Goal: Information Seeking & Learning: Find specific fact

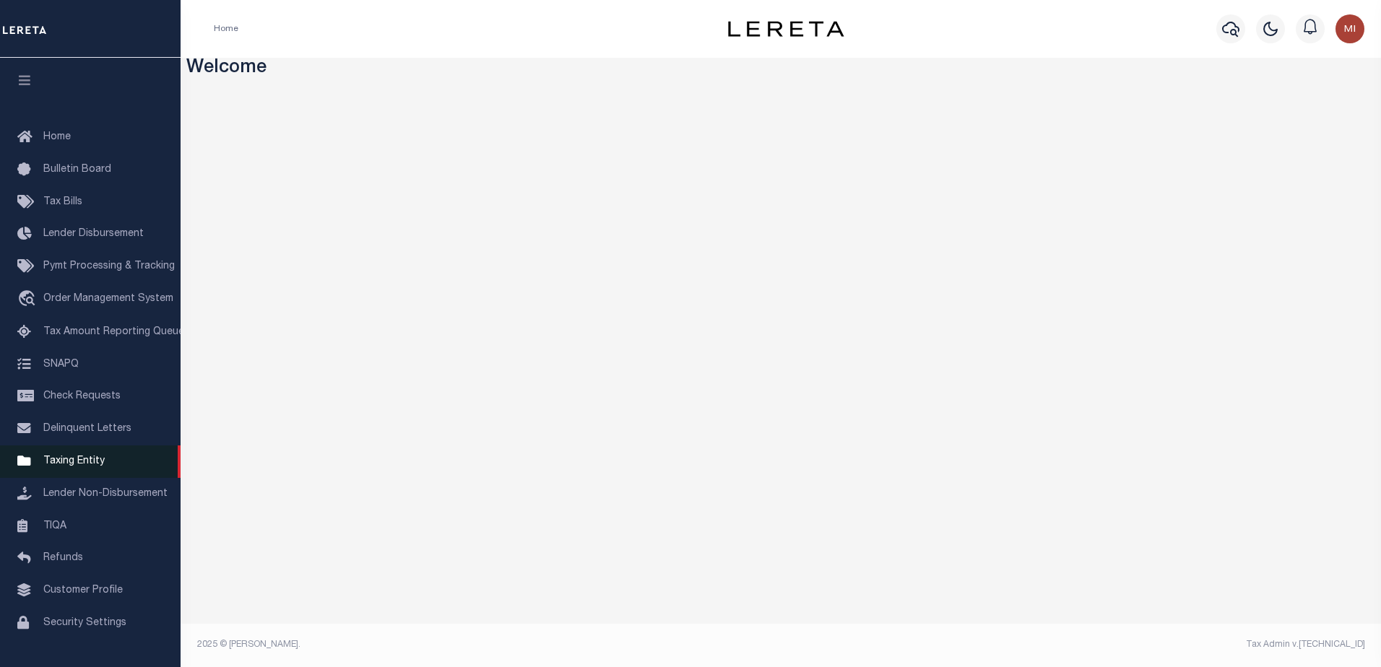
click at [79, 467] on span "Taxing Entity" at bounding box center [73, 461] width 61 height 10
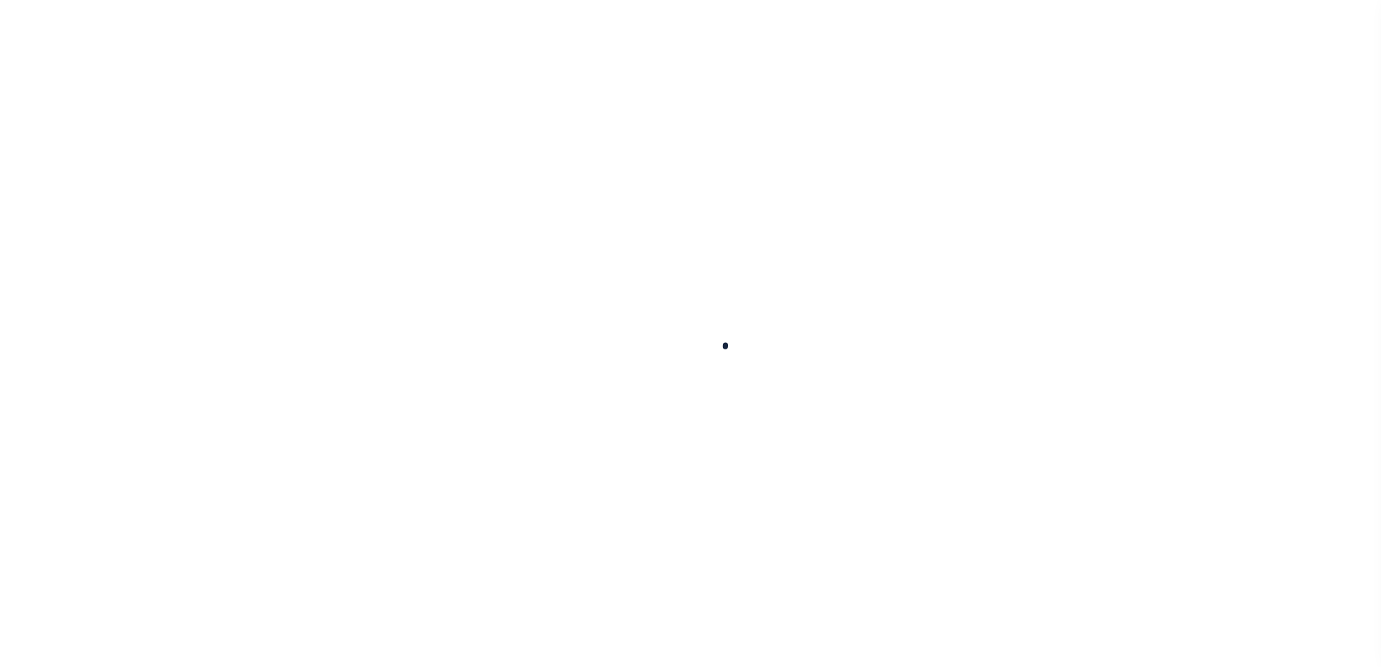
select select
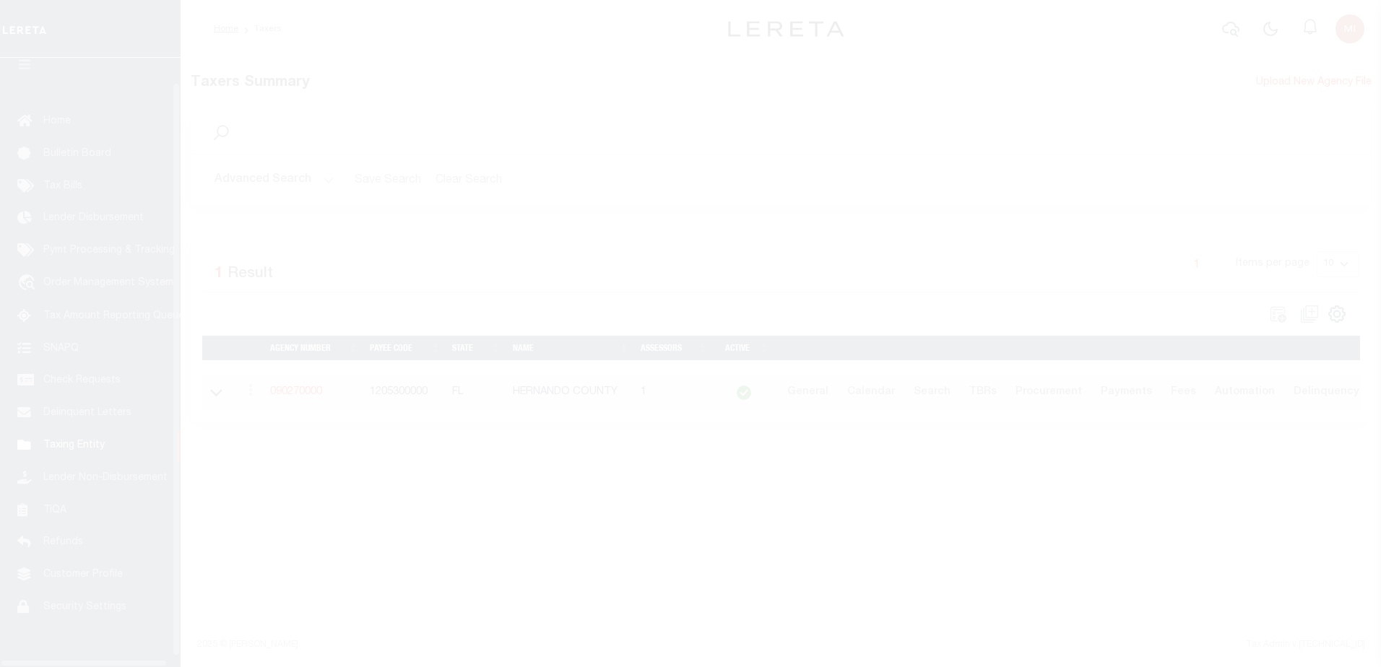
scroll to position [36, 0]
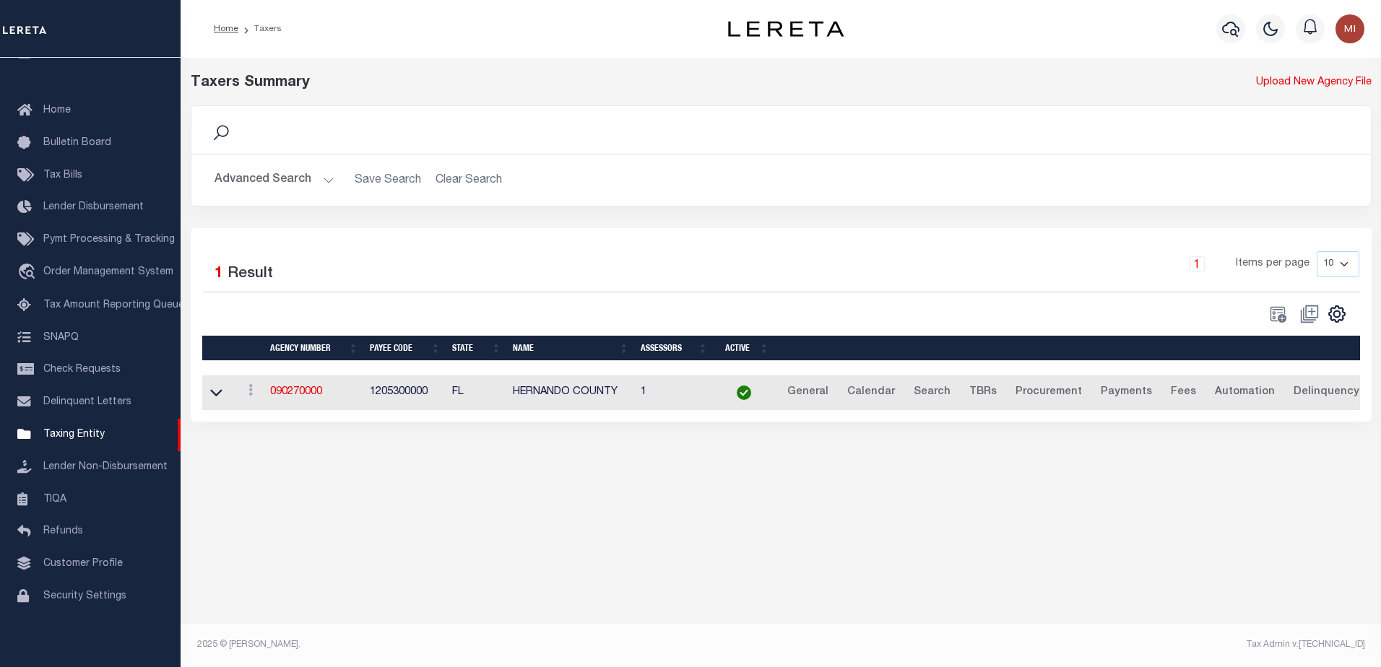
click at [309, 176] on button "Advanced Search" at bounding box center [275, 180] width 120 height 28
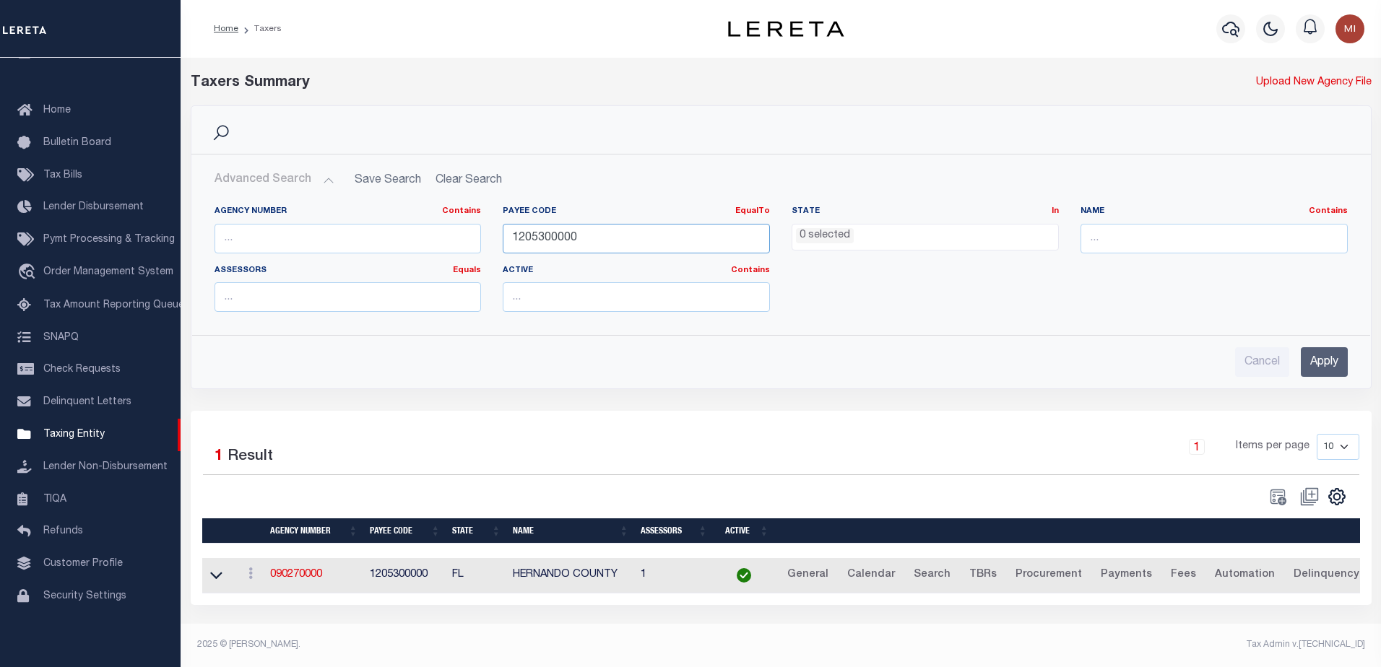
drag, startPoint x: 604, startPoint y: 240, endPoint x: 454, endPoint y: 241, distance: 150.2
click at [454, 241] on div "Agency Number Contains Contains Is Payee Code EqualTo Equals Is Not Equal To Is…" at bounding box center [781, 265] width 1155 height 118
click at [852, 237] on li "0 selected" at bounding box center [825, 236] width 58 height 16
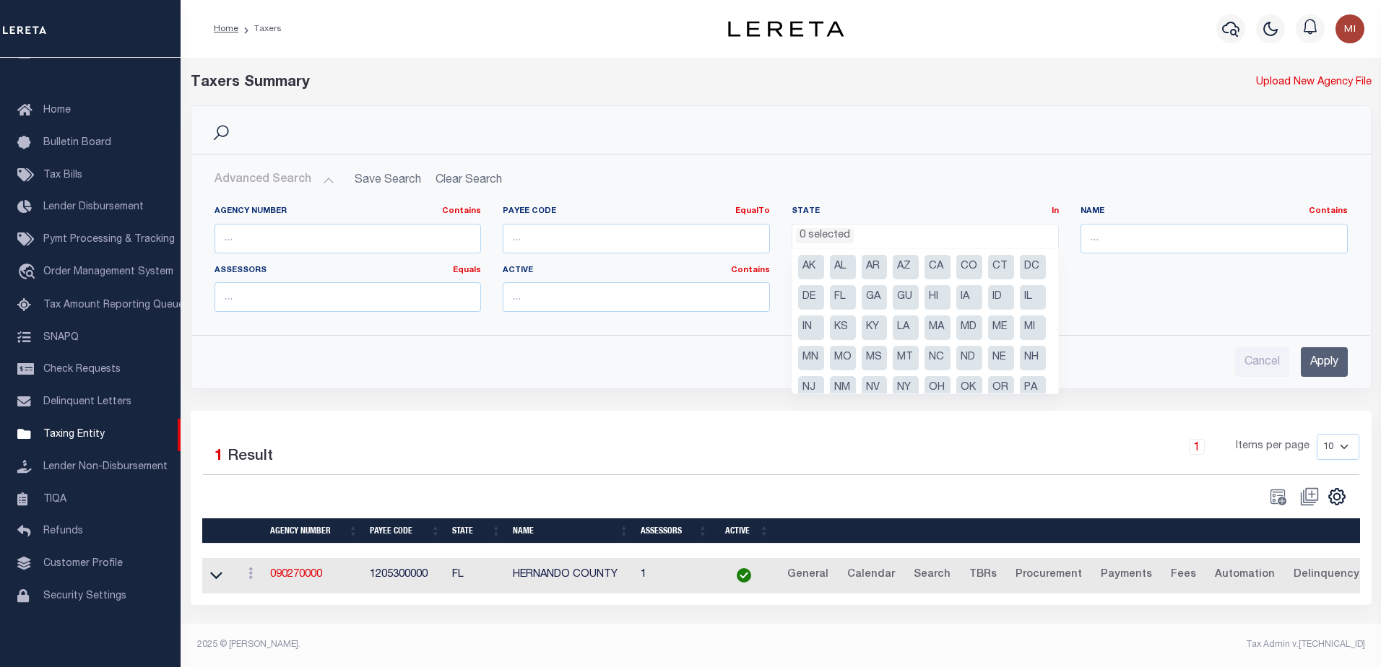
click at [934, 271] on li "CA" at bounding box center [937, 267] width 26 height 25
select select "CA"
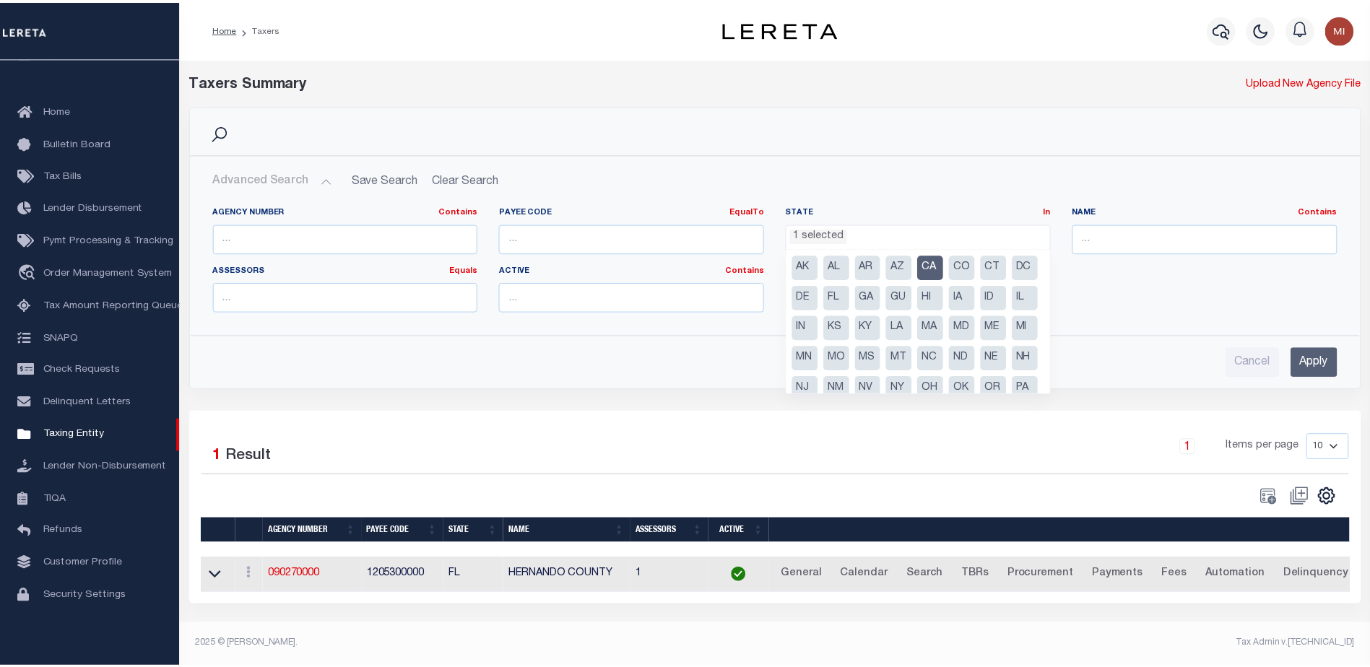
scroll to position [52, 0]
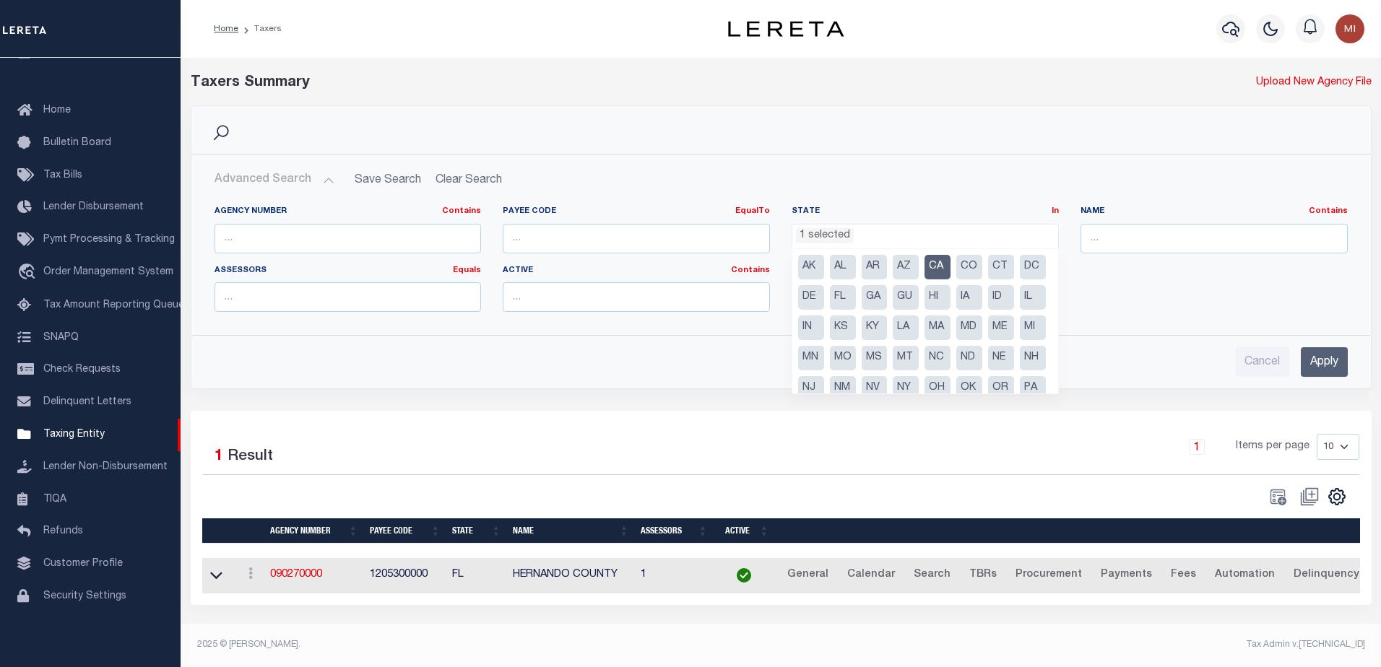
click at [939, 240] on ul "1 selected" at bounding box center [925, 235] width 266 height 20
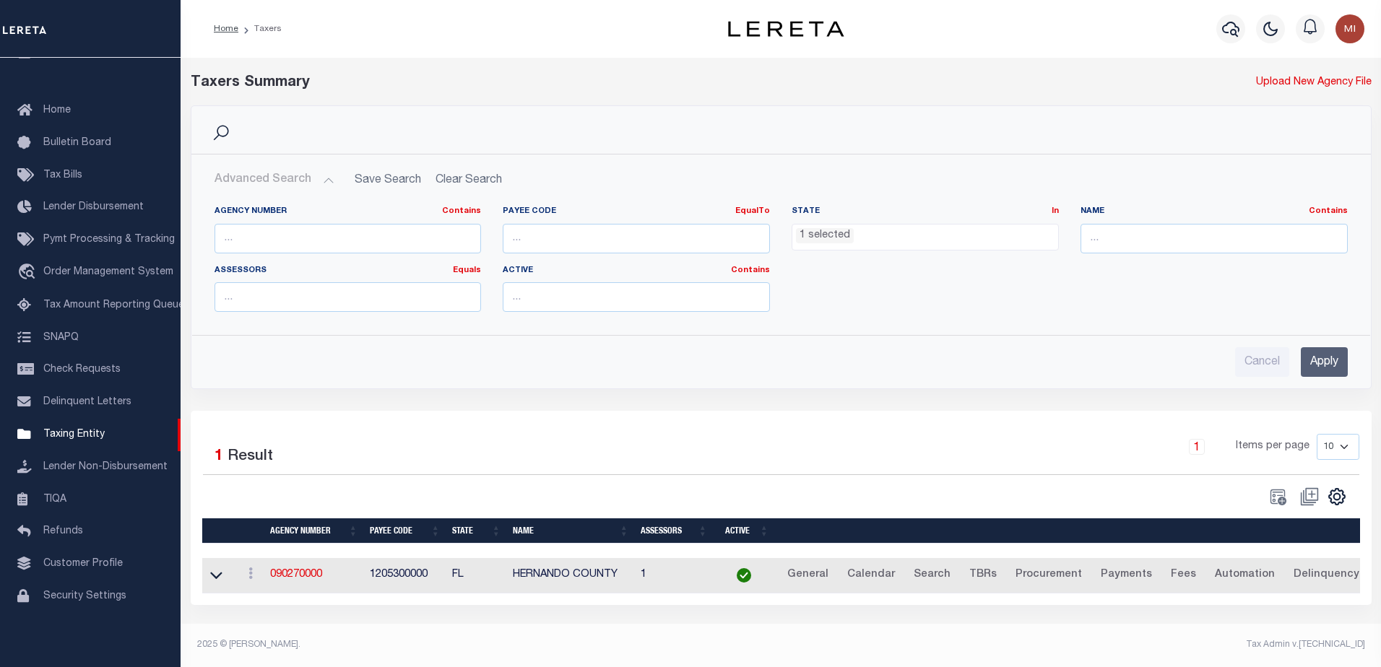
click at [1330, 360] on input "Apply" at bounding box center [1324, 362] width 47 height 30
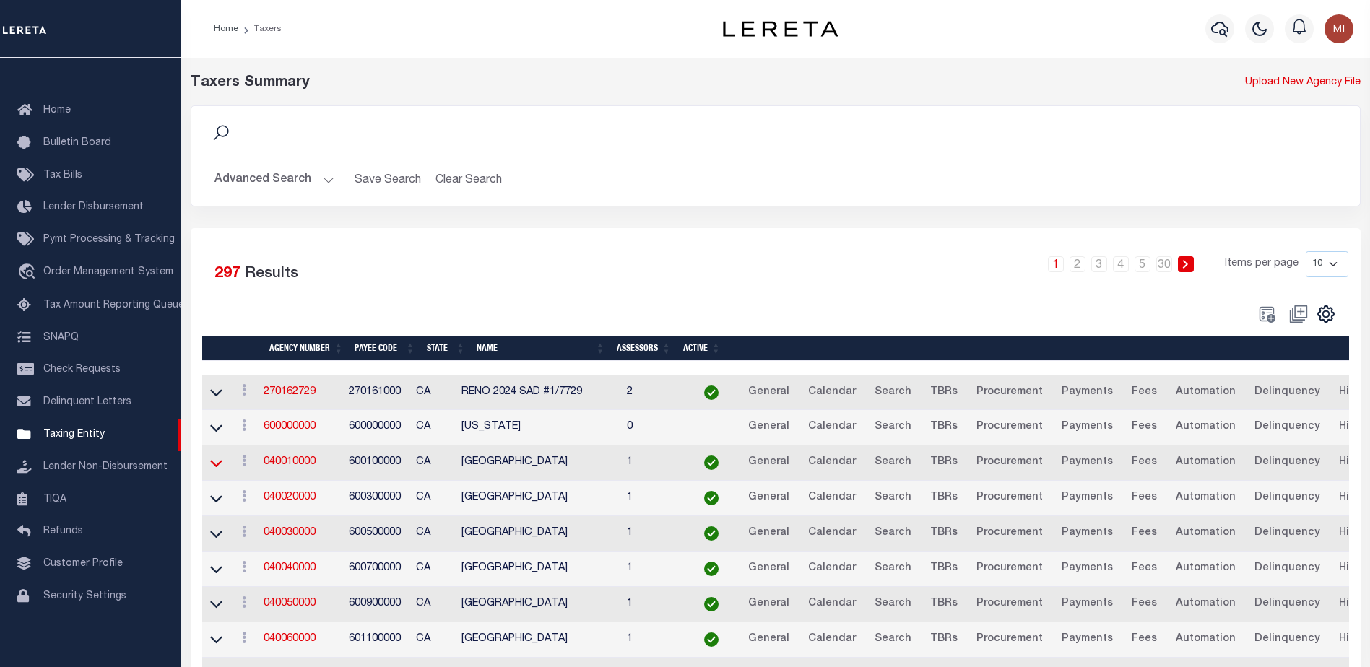
click at [215, 464] on icon at bounding box center [216, 463] width 12 height 15
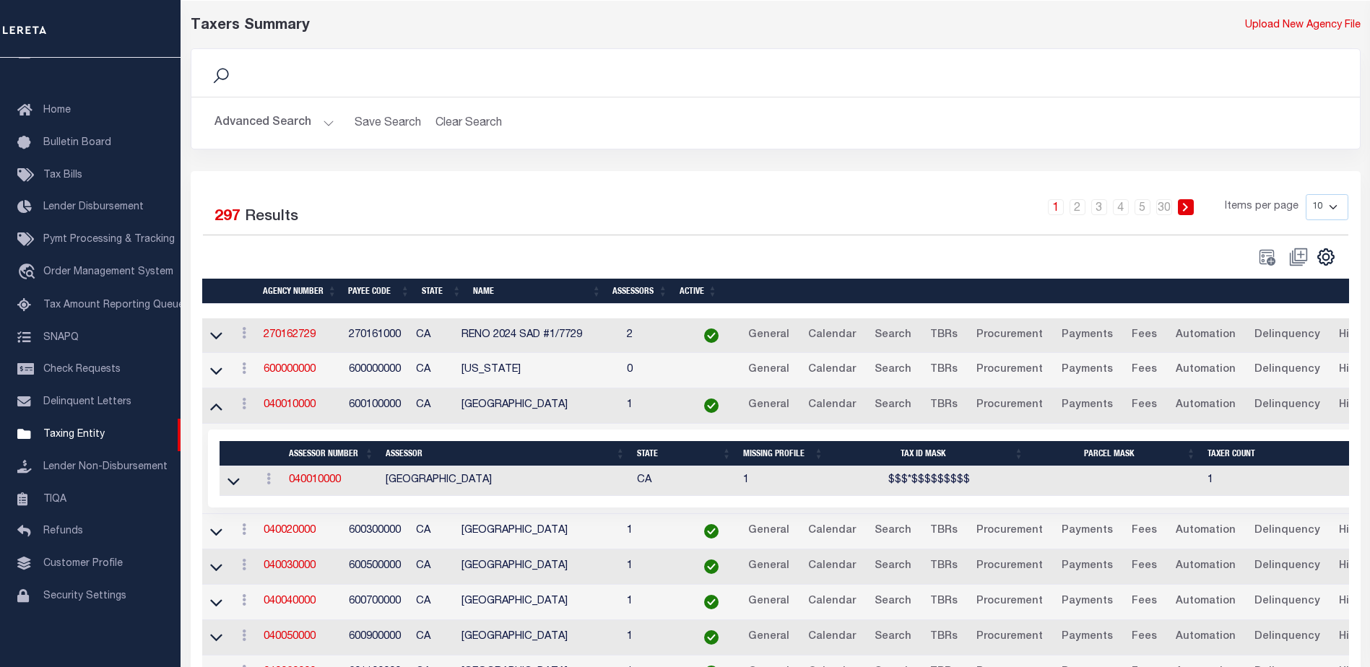
scroll to position [144, 0]
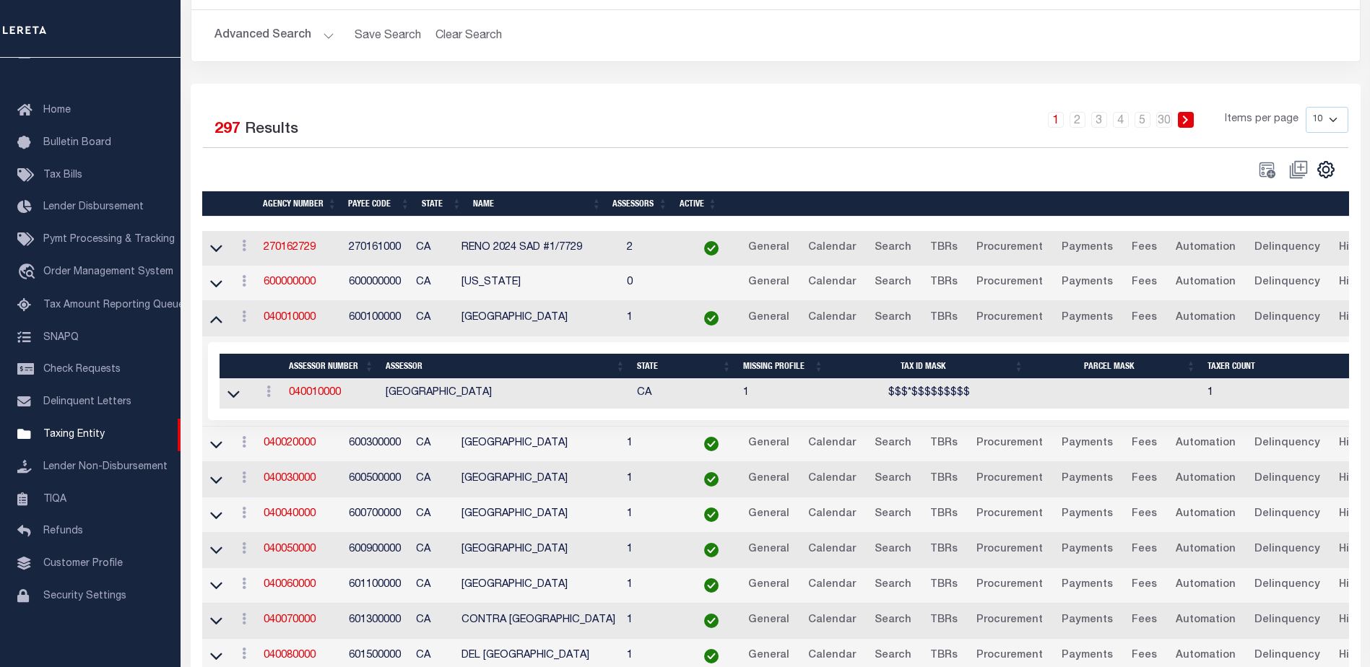
click at [366, 322] on td "600100000" at bounding box center [376, 318] width 67 height 35
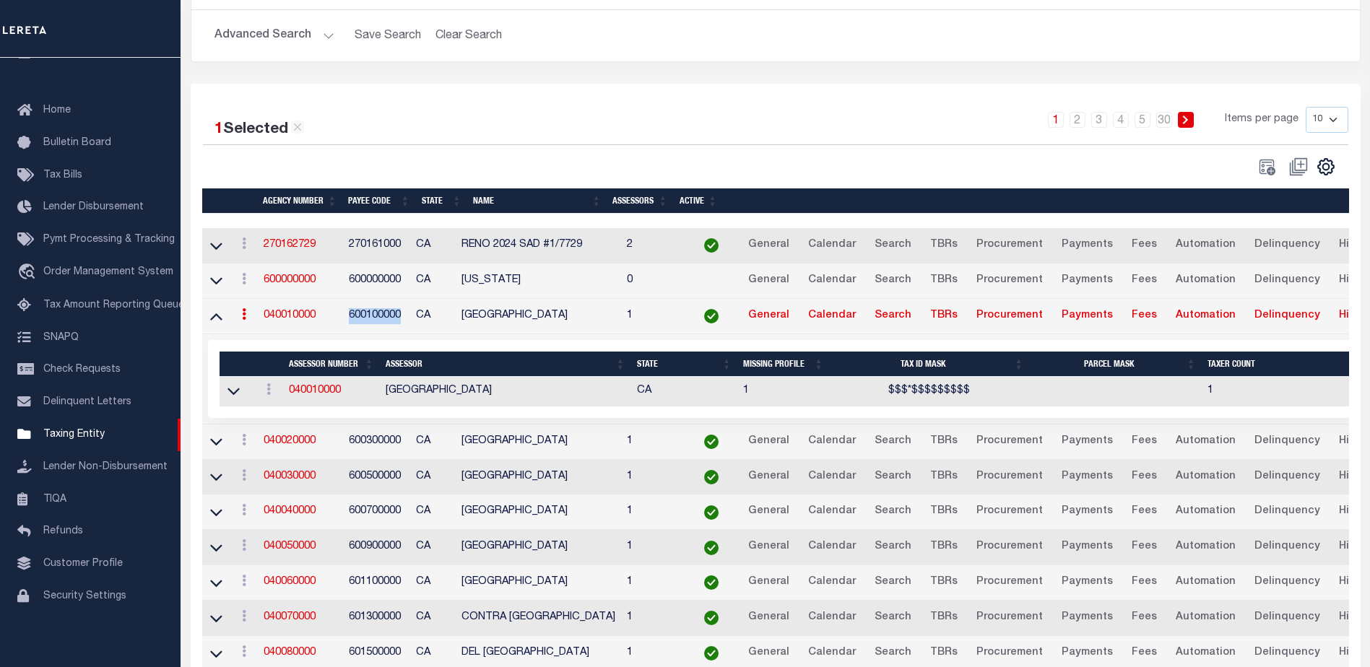
click at [366, 322] on td "600100000" at bounding box center [376, 316] width 67 height 35
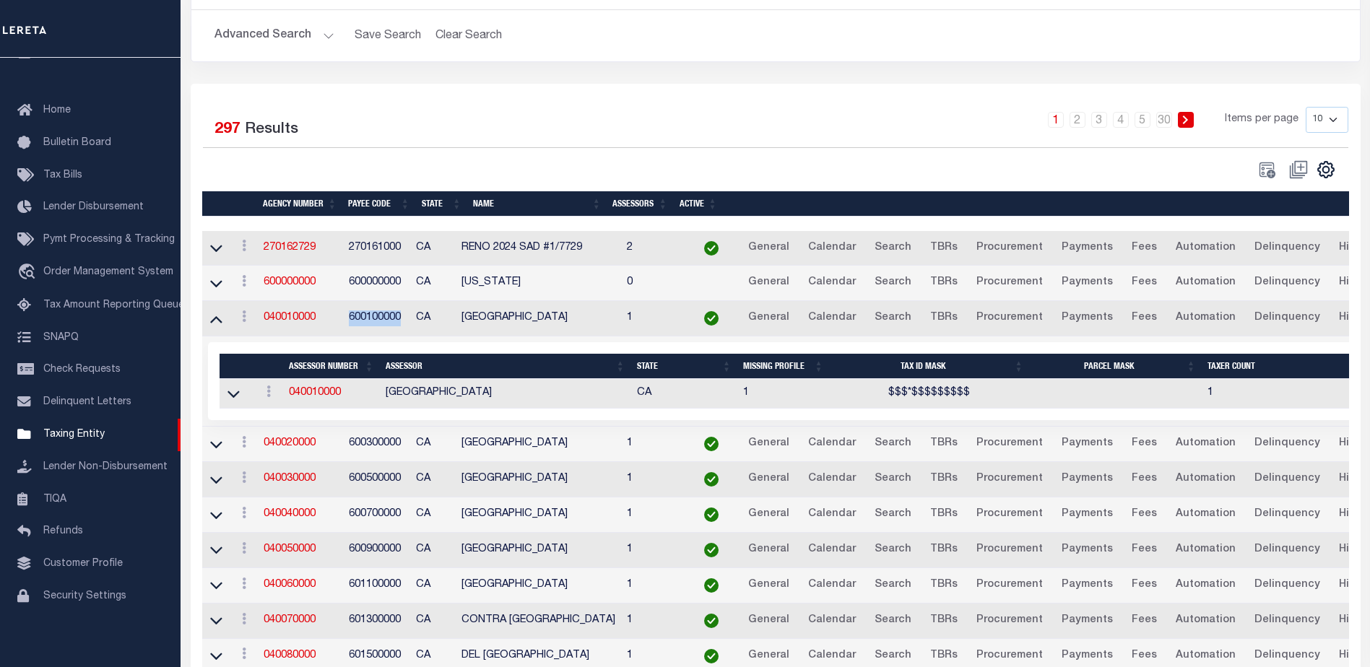
copy td "600100000"
click at [268, 44] on button "Advanced Search" at bounding box center [275, 36] width 120 height 28
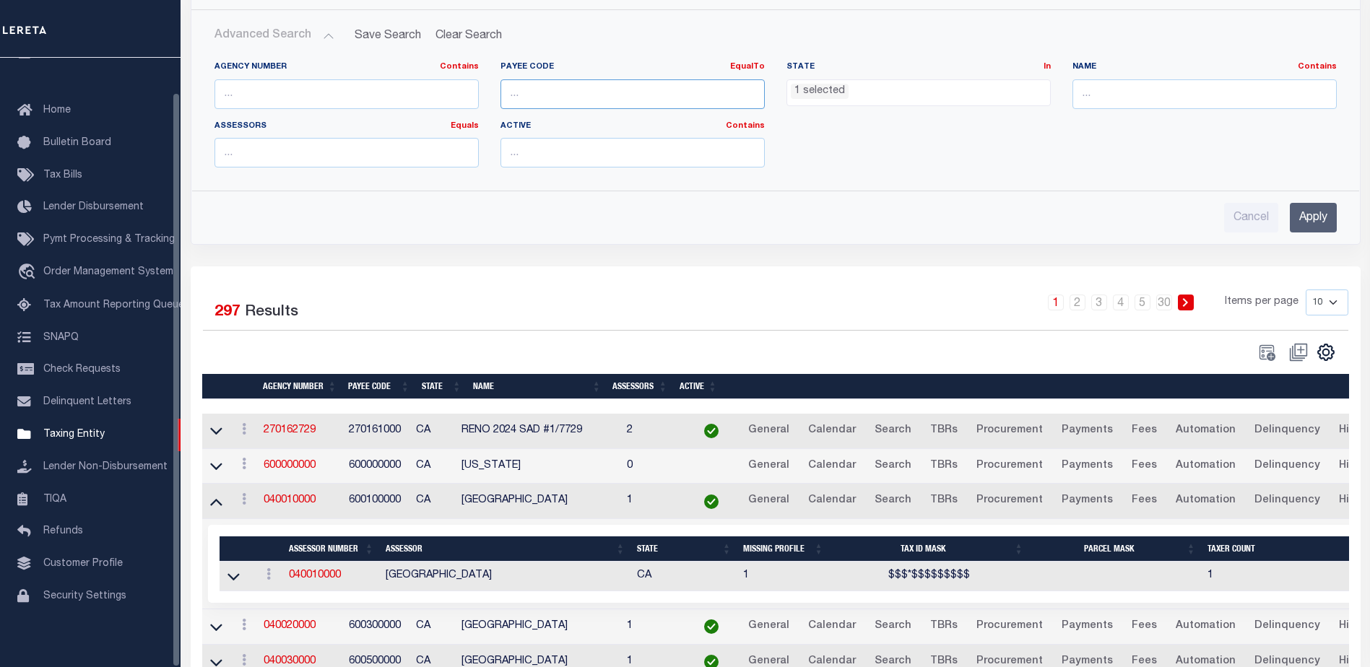
click at [593, 93] on input "number" at bounding box center [633, 94] width 264 height 30
paste input "7803023457"
drag, startPoint x: 1293, startPoint y: 216, endPoint x: 1275, endPoint y: 212, distance: 17.9
click at [1294, 216] on input "Apply" at bounding box center [1313, 218] width 47 height 30
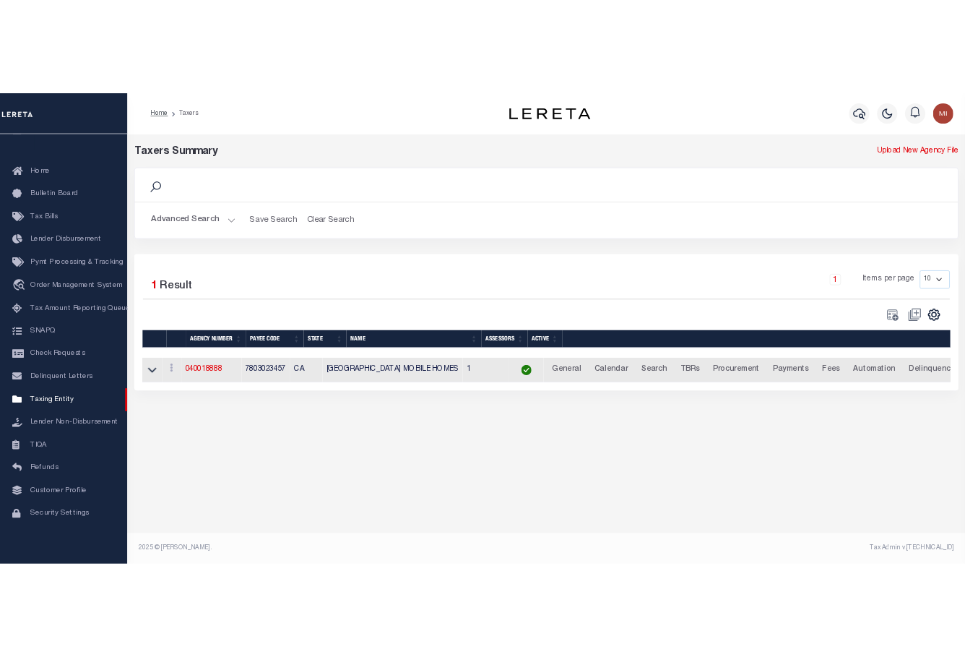
scroll to position [0, 0]
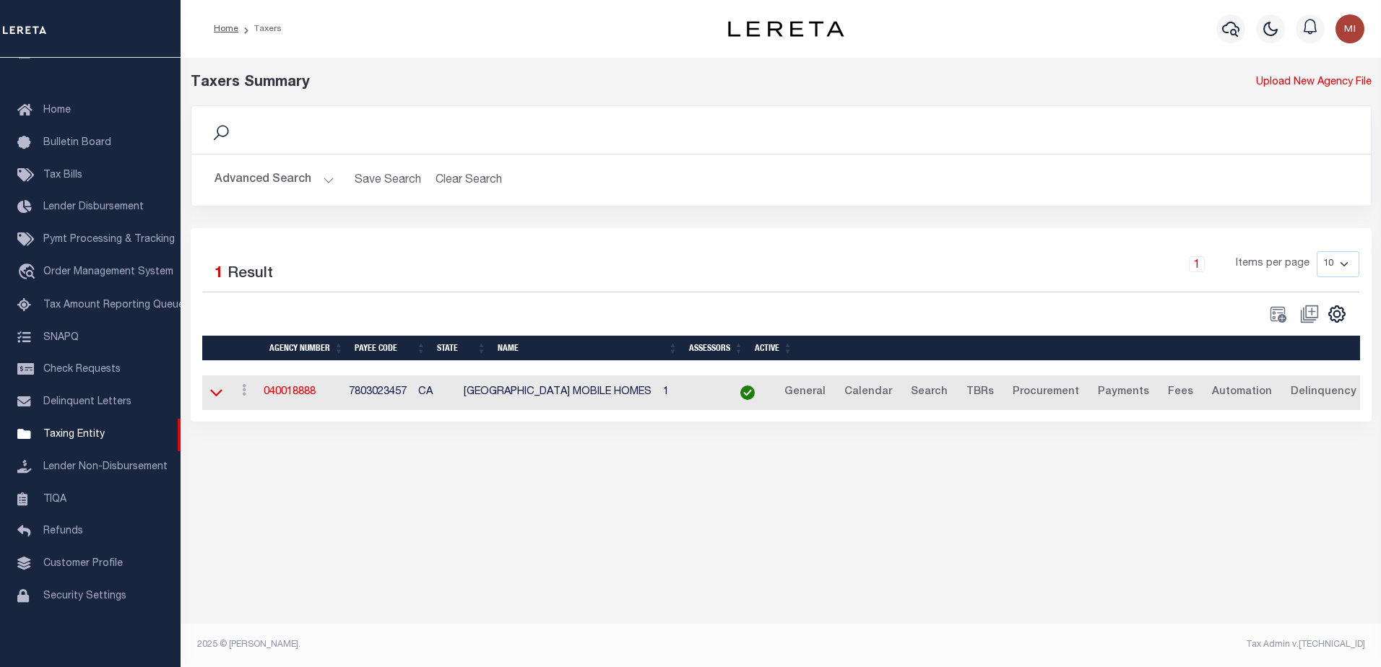
click at [217, 397] on icon at bounding box center [216, 393] width 12 height 7
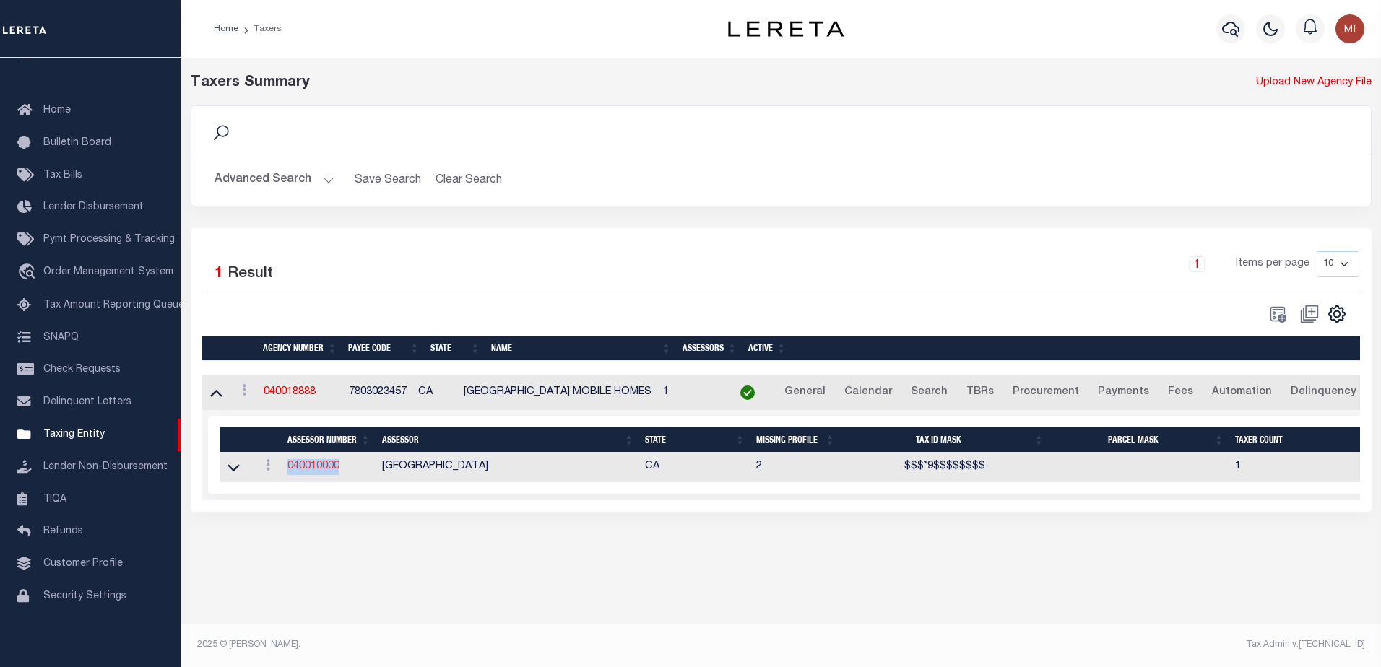
drag, startPoint x: 343, startPoint y: 467, endPoint x: 287, endPoint y: 472, distance: 55.9
click at [287, 472] on td "040010000" at bounding box center [329, 468] width 95 height 30
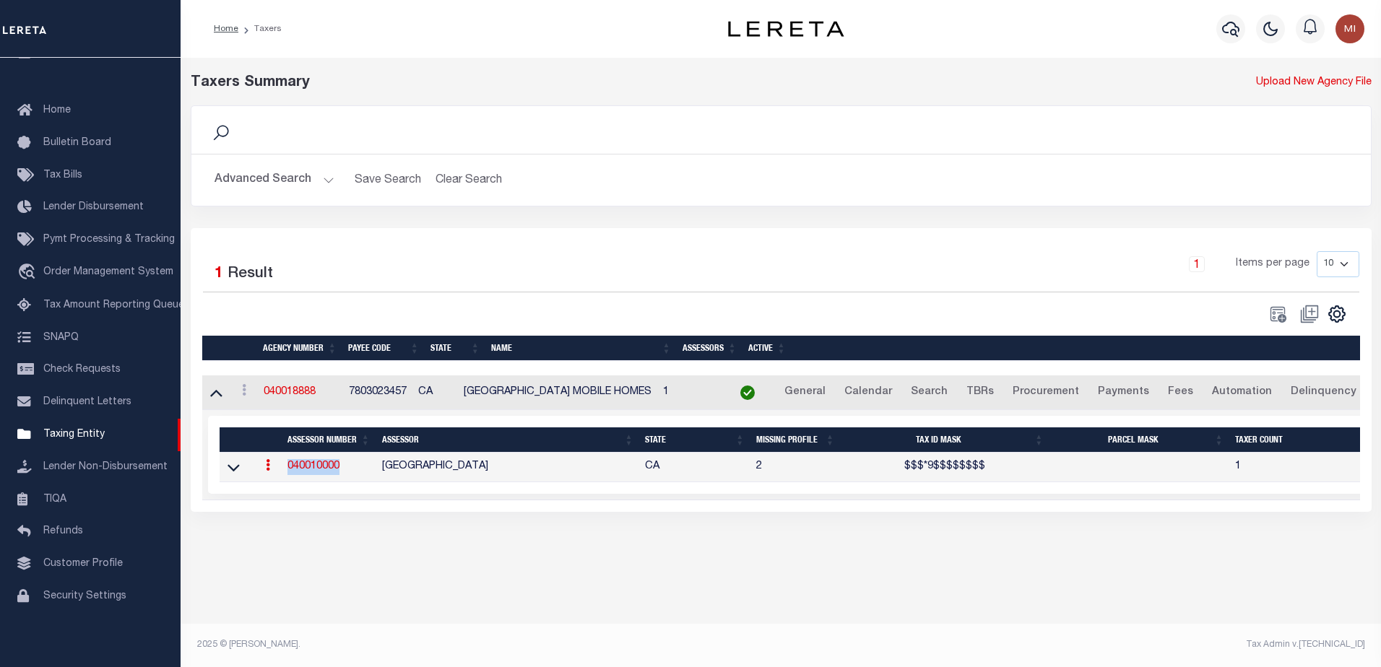
copy link "040010000"
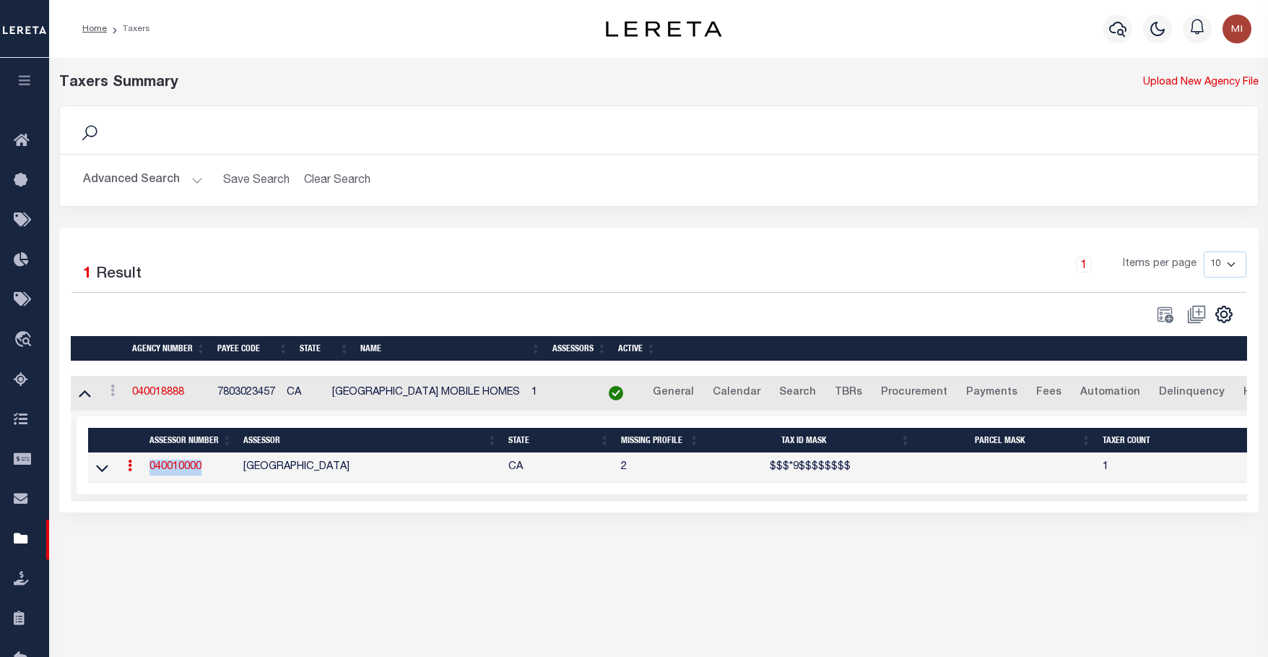
click at [171, 180] on button "Advanced Search" at bounding box center [143, 180] width 120 height 28
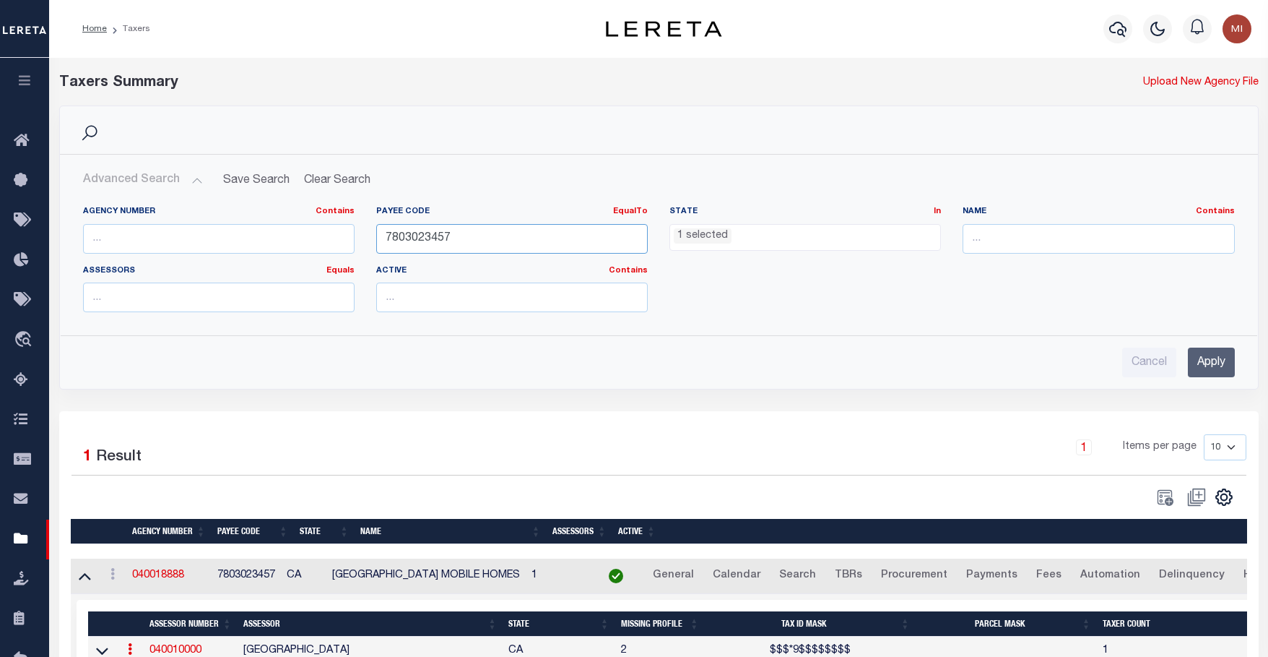
drag, startPoint x: 457, startPoint y: 243, endPoint x: 335, endPoint y: 244, distance: 122.1
click at [336, 244] on div "Agency Number Contains Contains Is Payee Code EqualTo Equals Is Not Equal To Is…" at bounding box center [659, 265] width 1174 height 118
paste input "600100000"
type input "600100000"
drag, startPoint x: 1203, startPoint y: 362, endPoint x: 847, endPoint y: 415, distance: 359.9
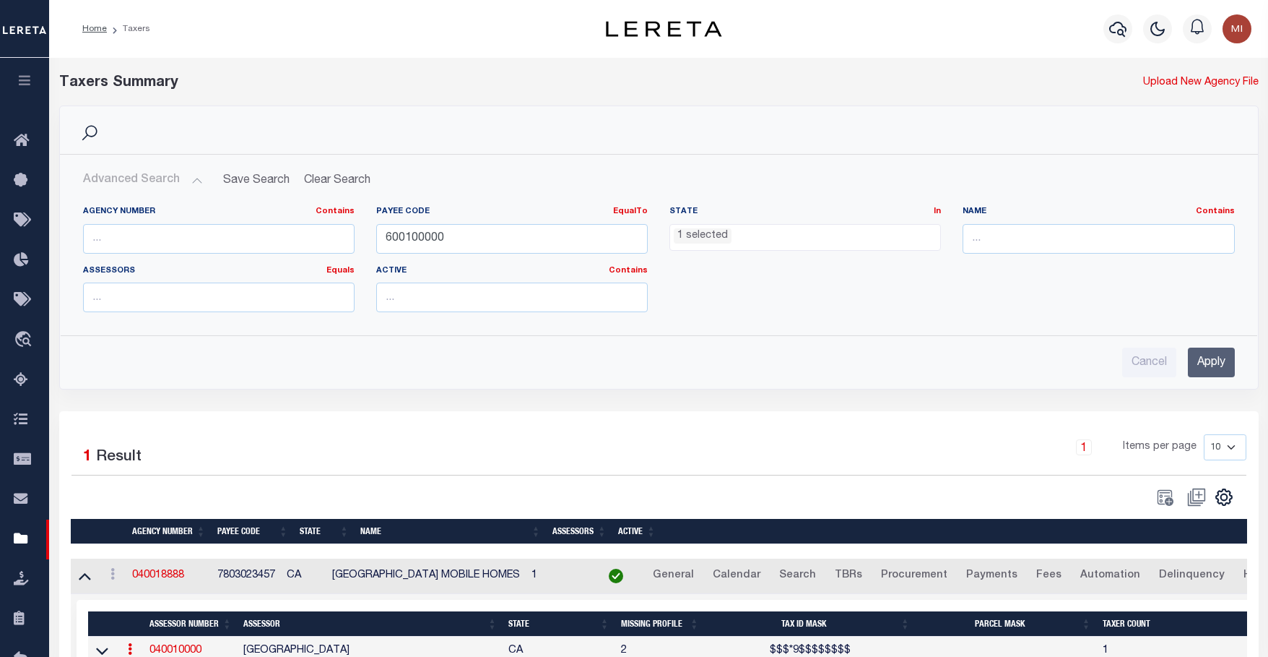
click at [1202, 361] on input "Apply" at bounding box center [1211, 362] width 47 height 30
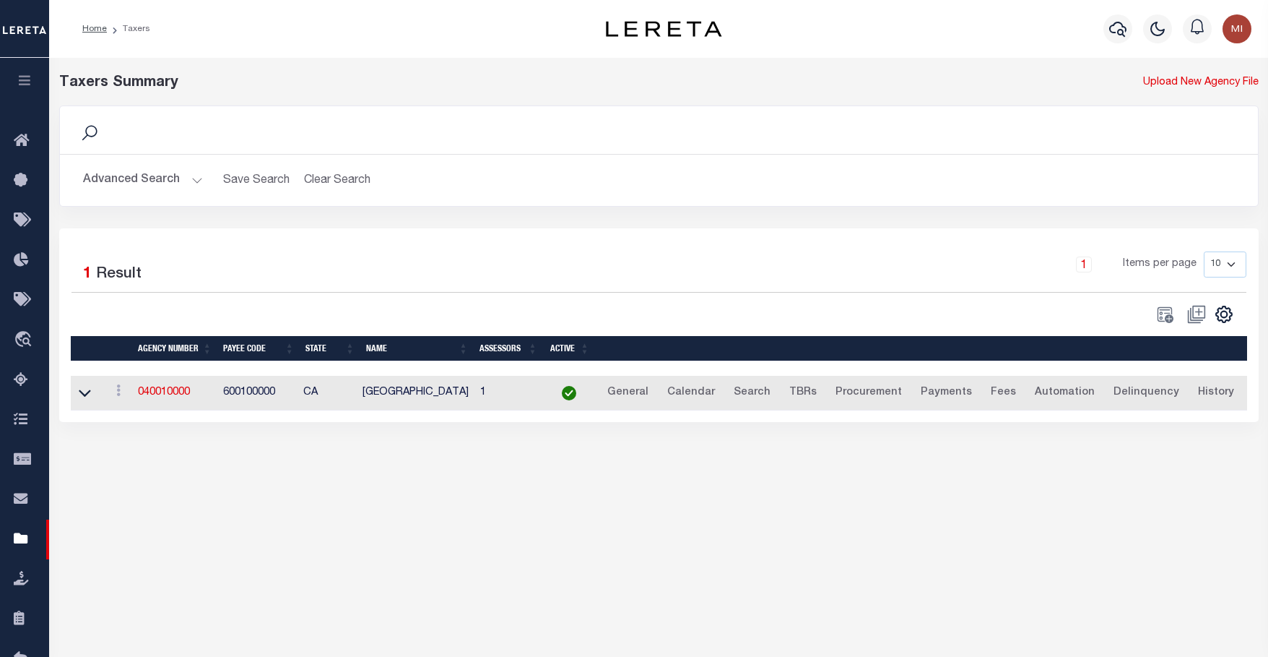
click at [72, 399] on td at bounding box center [88, 393] width 34 height 35
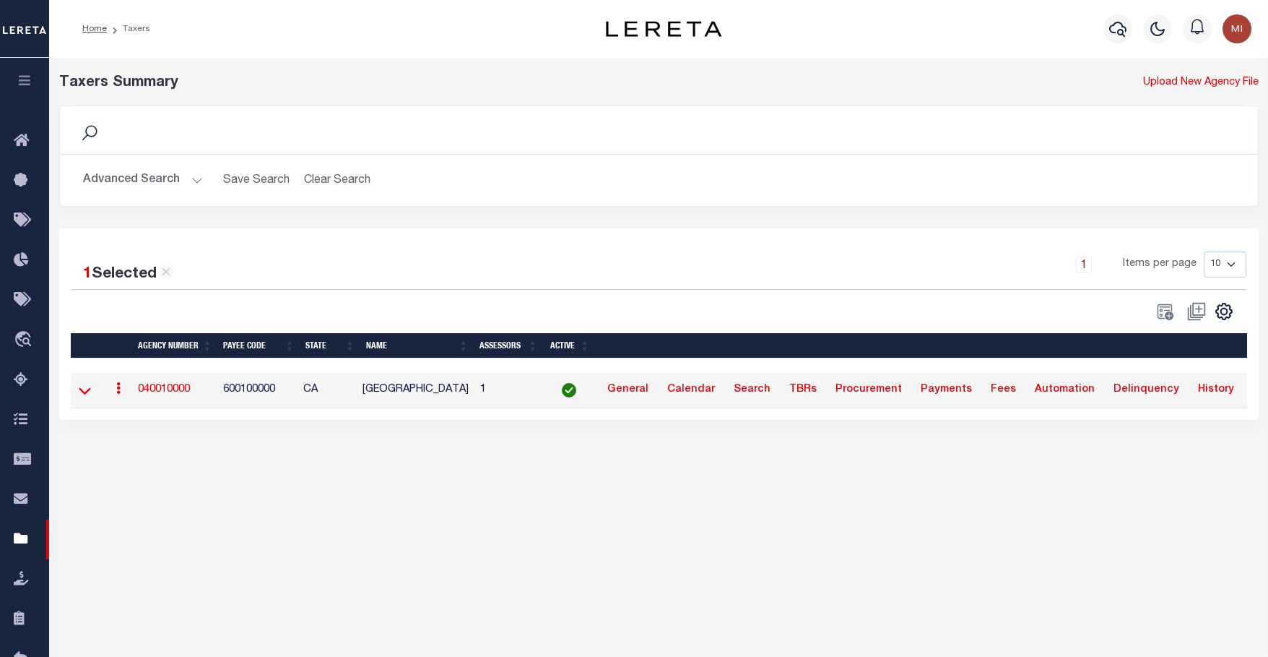
click at [82, 398] on icon at bounding box center [85, 390] width 12 height 15
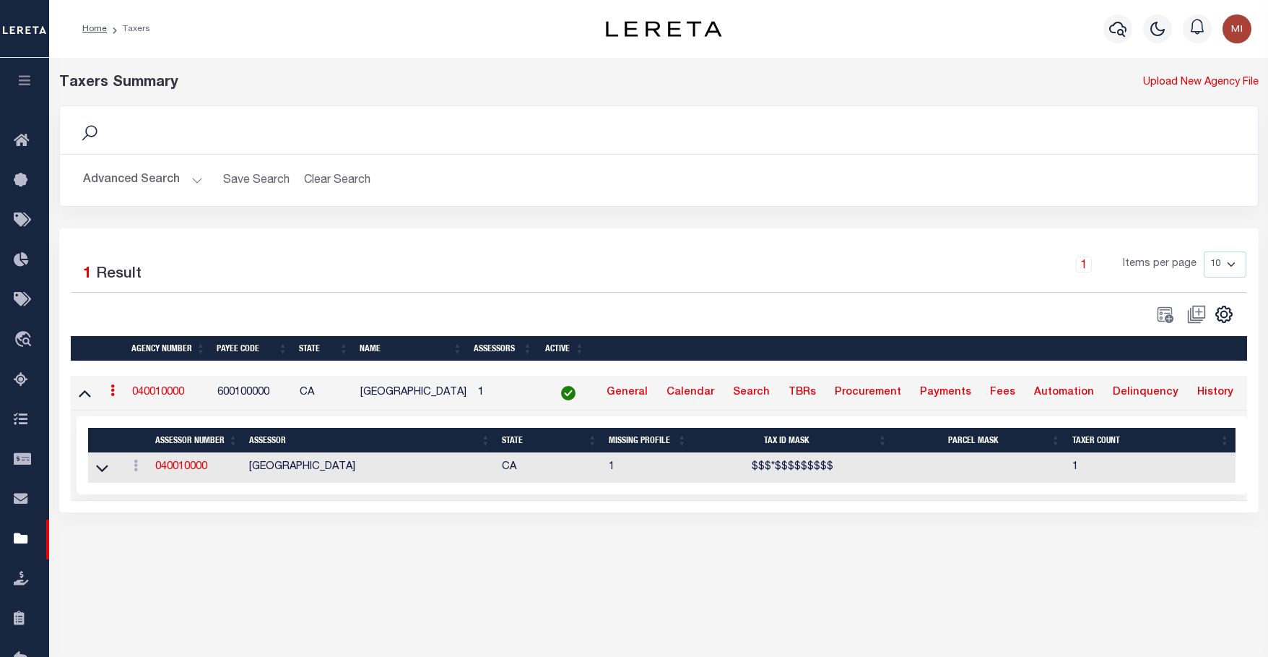
click at [704, 248] on div "1 Selected 1 Result 1 Items per page 10 25 50 100" at bounding box center [659, 370] width 1200 height 284
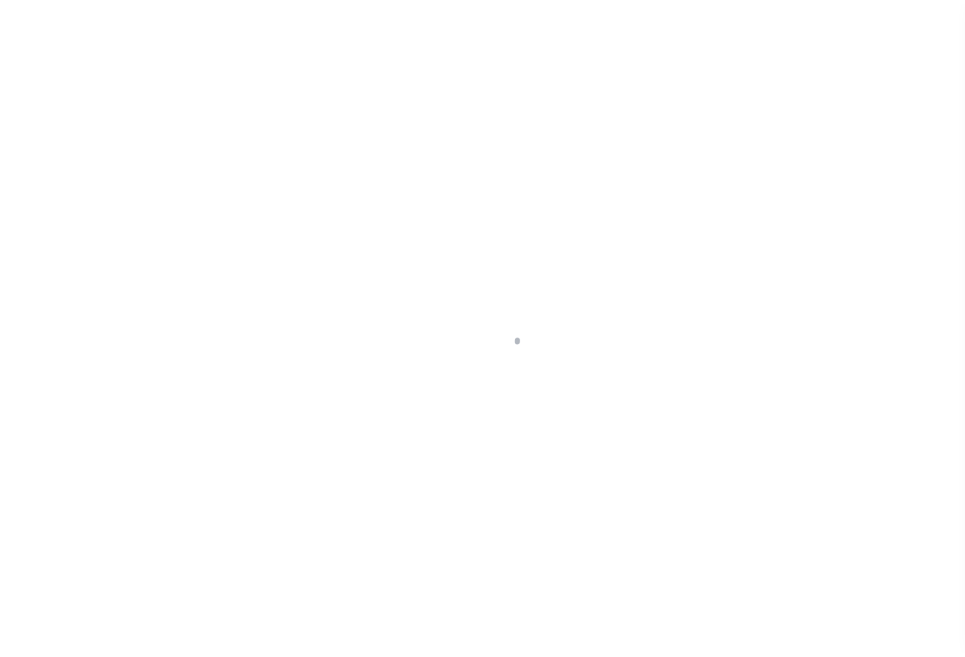
scroll to position [47, 0]
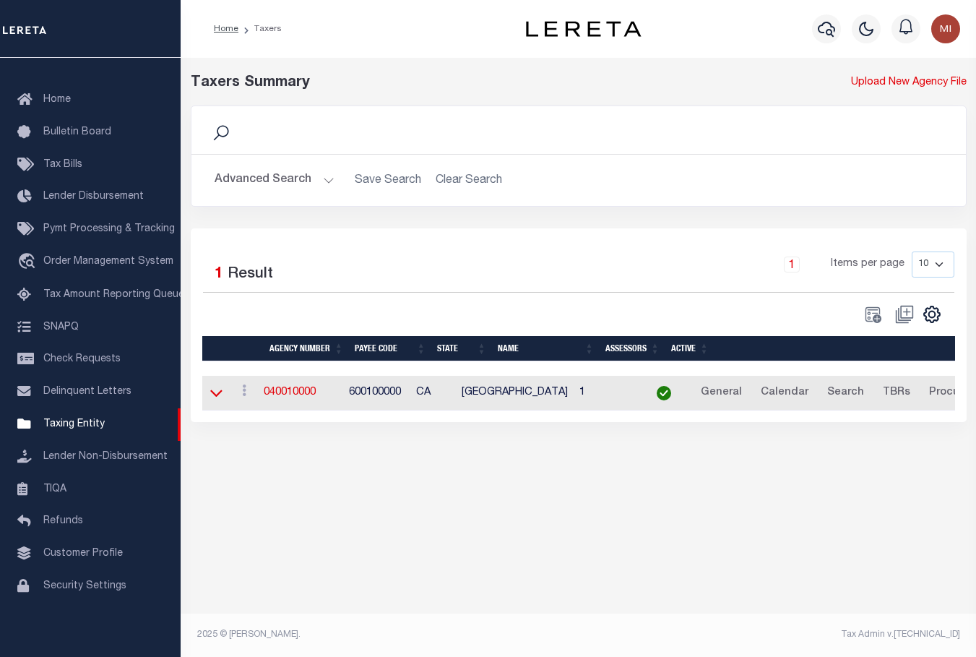
click at [217, 389] on icon at bounding box center [216, 392] width 12 height 15
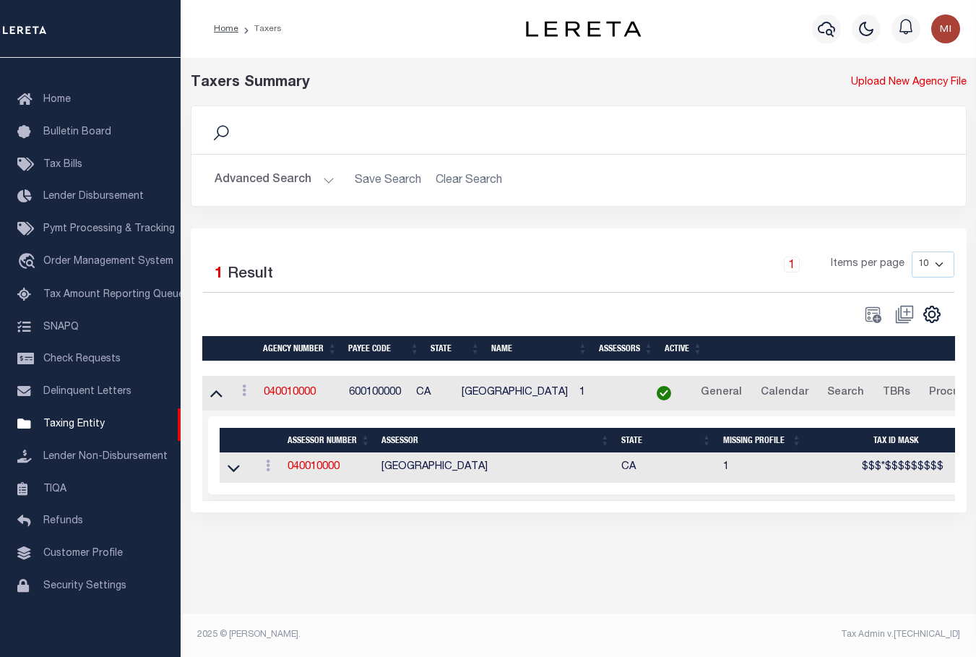
click at [302, 181] on button "Advanced Search" at bounding box center [275, 180] width 120 height 28
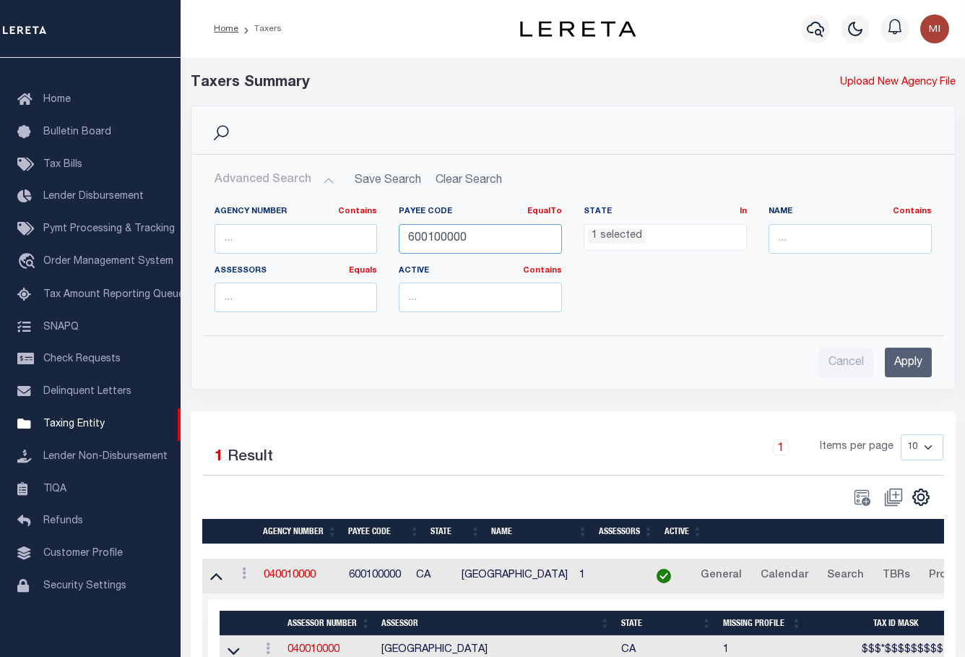
click at [446, 239] on input "600100000" at bounding box center [480, 239] width 163 height 30
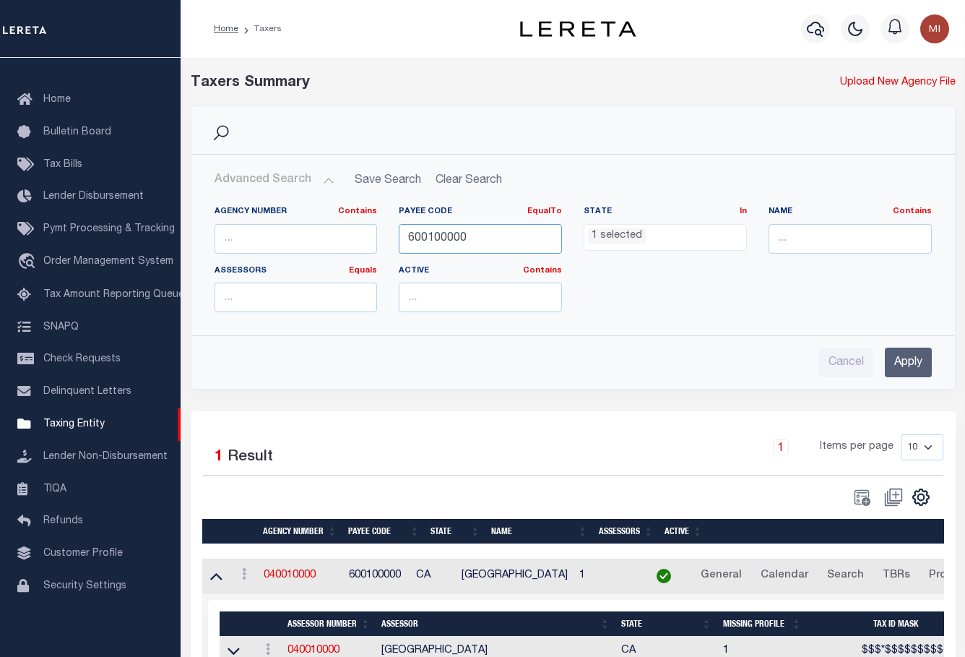
click at [446, 239] on input "600100000" at bounding box center [480, 239] width 163 height 30
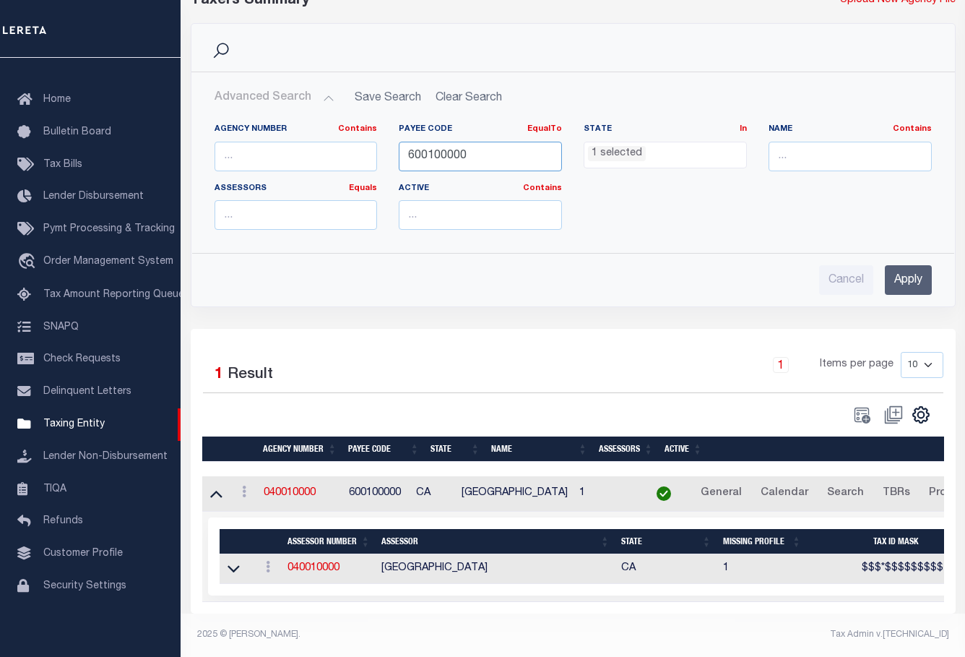
click at [501, 143] on input "600100000" at bounding box center [480, 157] width 163 height 30
drag, startPoint x: 496, startPoint y: 143, endPoint x: 310, endPoint y: 143, distance: 186.3
click at [310, 143] on div "Agency Number Contains Contains Is Payee Code EqualTo Equals Is Not Equal To Is…" at bounding box center [573, 183] width 739 height 118
click at [907, 272] on input "Apply" at bounding box center [908, 280] width 47 height 30
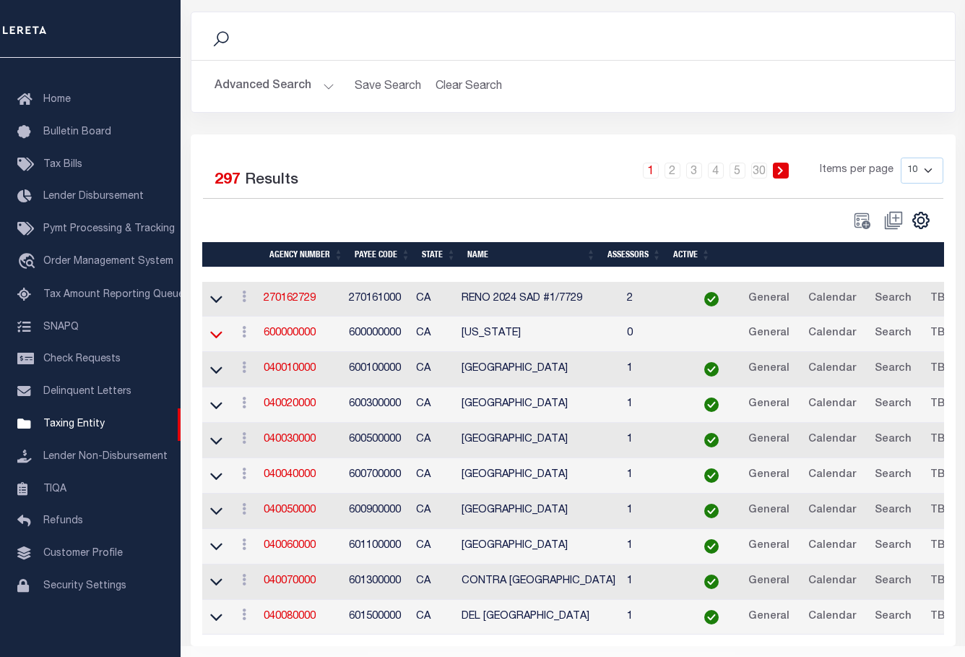
click at [213, 335] on icon at bounding box center [216, 333] width 12 height 15
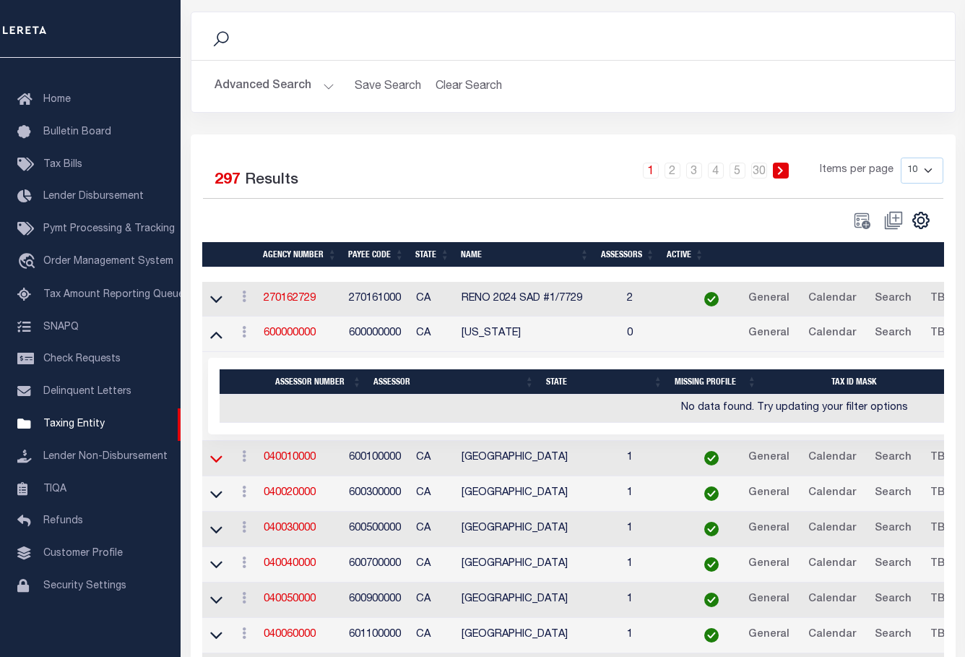
click at [216, 459] on icon at bounding box center [216, 458] width 12 height 15
